Goal: Task Accomplishment & Management: Complete application form

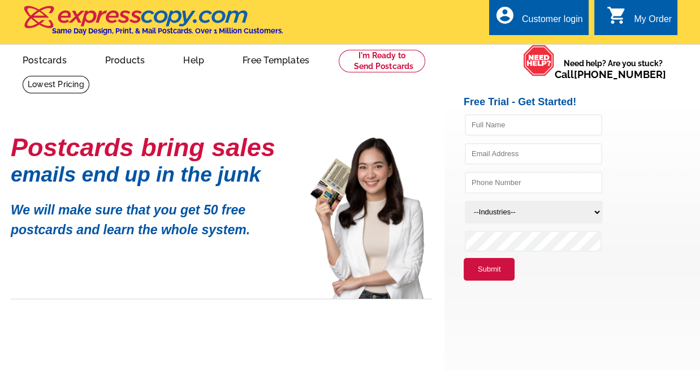
click at [572, 20] on div "Customer login" at bounding box center [552, 22] width 61 height 16
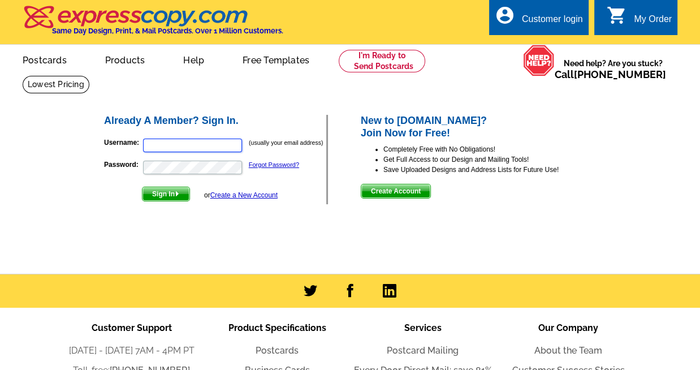
click at [227, 144] on input "Username:" at bounding box center [192, 146] width 99 height 14
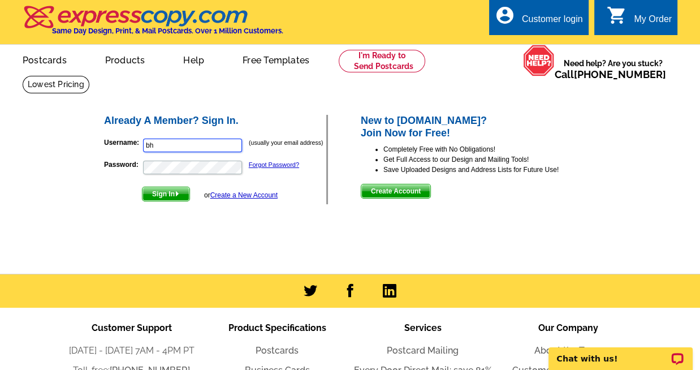
type input "b"
click at [405, 191] on span "Create Account" at bounding box center [396, 191] width 69 height 14
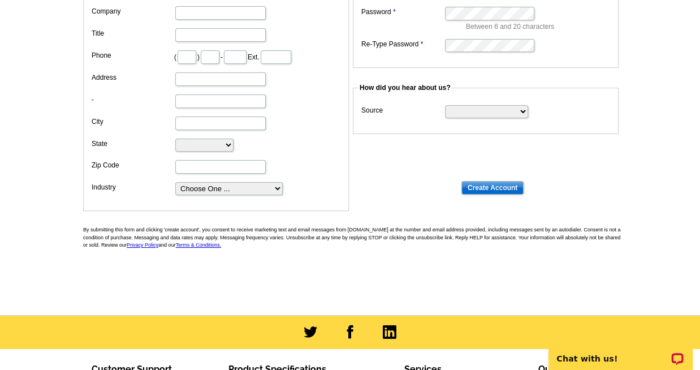
scroll to position [113, 0]
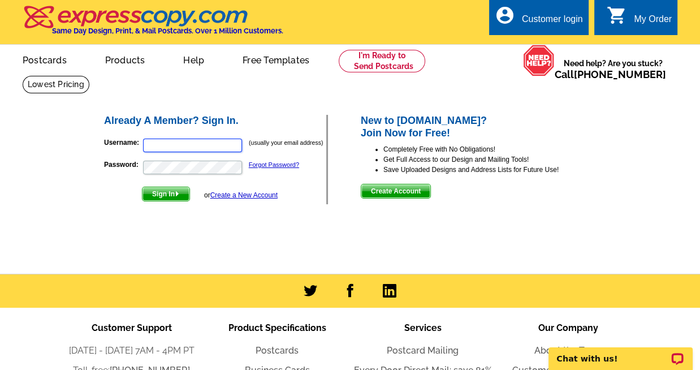
click at [228, 149] on input "Username:" at bounding box center [192, 146] width 99 height 14
type input "bhamann@kw.com"
click at [178, 192] on img "submit" at bounding box center [177, 193] width 5 height 5
